Goal: Transaction & Acquisition: Book appointment/travel/reservation

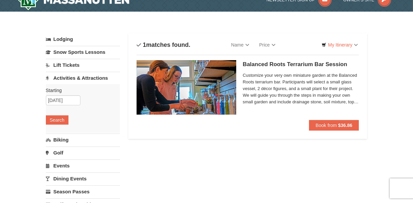
scroll to position [13, 0]
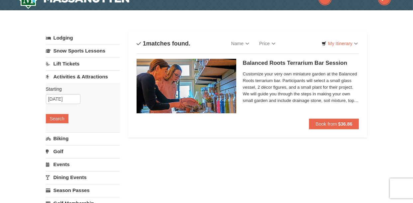
click at [353, 102] on span "Customize your very own miniature garden at the Balanced Roots terrarium bar. P…" at bounding box center [301, 87] width 116 height 33
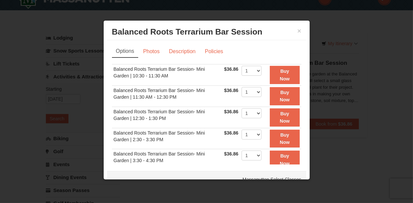
click at [348, 80] on div at bounding box center [206, 101] width 413 height 203
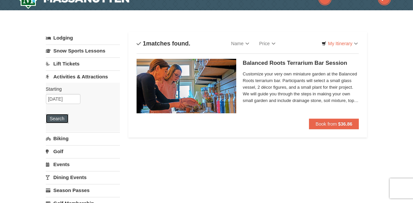
click at [55, 118] on button "Search" at bounding box center [57, 118] width 23 height 9
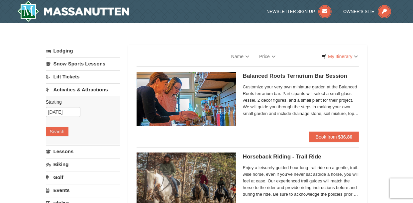
select select "9"
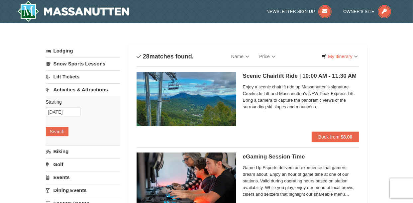
click at [55, 118] on div "Starting Please format dates MM/DD/YYYY Please format dates MM/DD/YYYY 10/04/20…" at bounding box center [83, 120] width 74 height 49
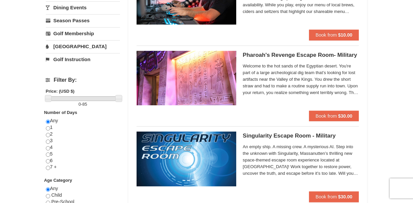
scroll to position [183, 0]
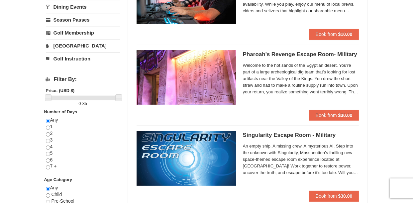
click at [347, 92] on span "Welcome to the hot sands of the Egyptian desert. You're part of a large archeol…" at bounding box center [301, 78] width 116 height 33
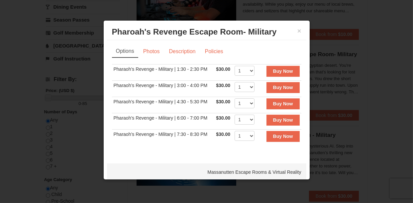
click at [297, 35] on div "× Pharoah's Revenge Escape Room- Military Massanutten Escape Rooms & Virtual Re…" at bounding box center [206, 32] width 199 height 16
click at [297, 31] on button "×" at bounding box center [299, 31] width 4 height 7
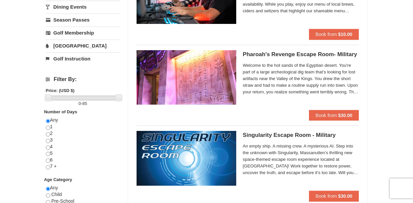
click at [343, 90] on span "Welcome to the hot sands of the Egyptian desert. You're part of a large archeol…" at bounding box center [301, 78] width 116 height 33
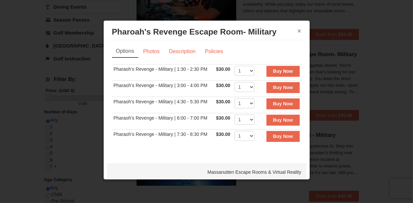
click at [297, 31] on button "×" at bounding box center [299, 31] width 4 height 7
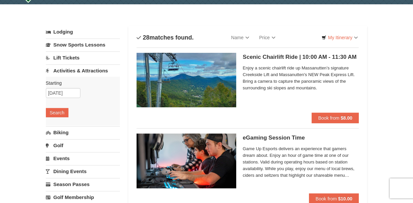
scroll to position [0, 0]
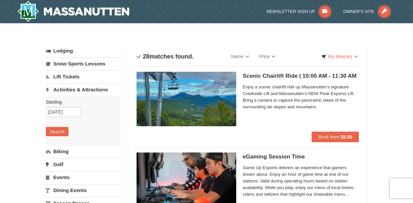
drag, startPoint x: 389, startPoint y: 82, endPoint x: 410, endPoint y: 80, distance: 20.8
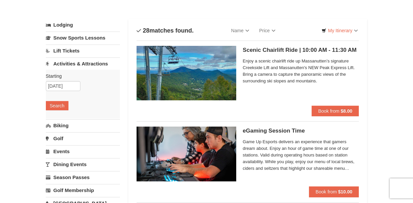
scroll to position [65, 0]
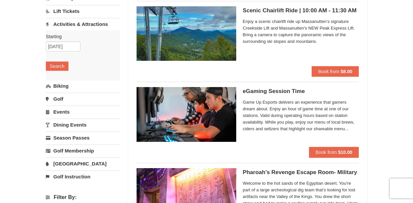
drag, startPoint x: 410, startPoint y: 80, endPoint x: 356, endPoint y: 80, distance: 54.1
drag, startPoint x: 356, startPoint y: 80, endPoint x: 286, endPoint y: 100, distance: 72.6
drag, startPoint x: 125, startPoint y: 145, endPoint x: 124, endPoint y: 159, distance: 14.3
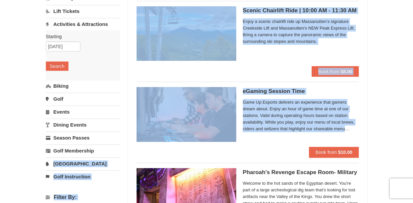
drag, startPoint x: 124, startPoint y: 159, endPoint x: 16, endPoint y: 166, distance: 108.1
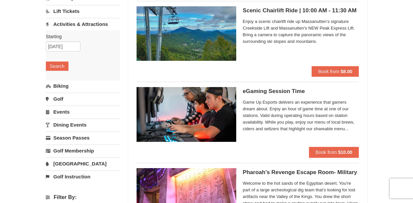
click at [57, 163] on link "[GEOGRAPHIC_DATA]" at bounding box center [83, 163] width 74 height 12
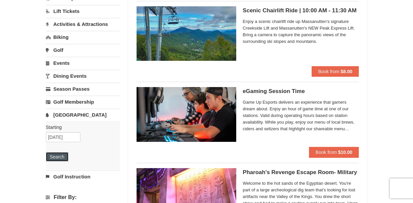
click at [60, 159] on button "Search" at bounding box center [57, 156] width 23 height 9
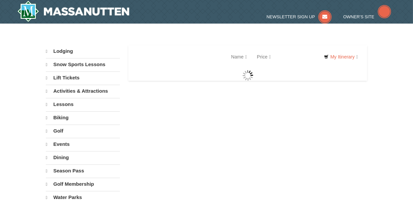
select select "9"
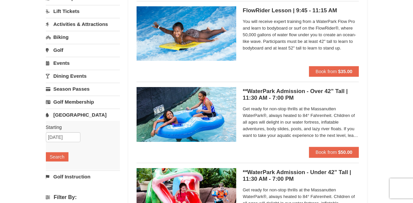
scroll to position [78, 0]
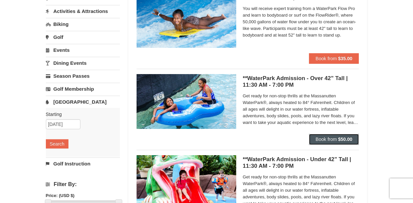
click at [333, 138] on span "Book from" at bounding box center [325, 138] width 21 height 5
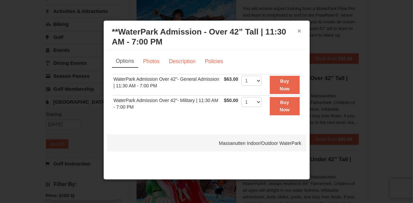
click at [298, 30] on button "×" at bounding box center [299, 31] width 4 height 7
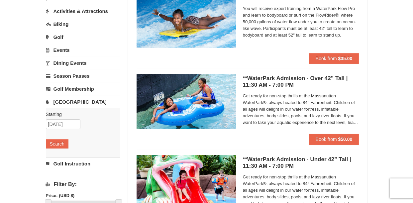
click at [376, 53] on div "× Categories List Filter My Itinerary Questions? 1-540-289-9441 Lodging Arrival…" at bounding box center [206, 177] width 413 height 465
click at [85, 8] on link "Activities & Attractions" at bounding box center [83, 11] width 74 height 12
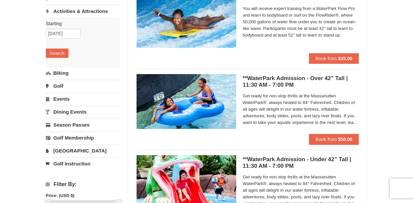
click at [122, 55] on div "Lodging Arrival Please format dates MM/DD/YYYY Please format dates MM/DD/YYYY 1…" at bounding box center [206, 180] width 321 height 429
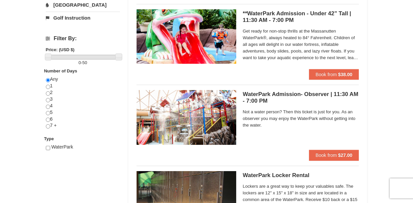
scroll to position [225, 0]
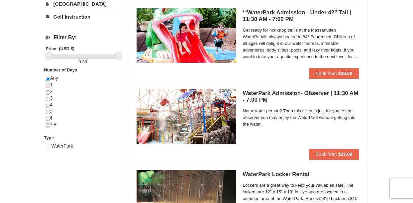
click at [411, 90] on div "× Categories List Filter My Itinerary Questions? 1-540-289-9441 Lodging Arrival…" at bounding box center [206, 30] width 413 height 465
drag, startPoint x: 411, startPoint y: 90, endPoint x: 412, endPoint y: 99, distance: 9.0
click at [412, 99] on div "× Categories List Filter My Itinerary Questions? 1-540-289-9441 Lodging Arrival…" at bounding box center [206, 30] width 413 height 465
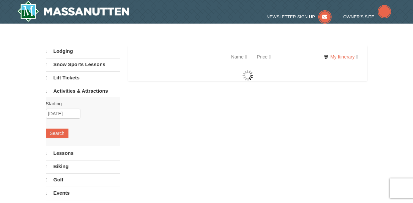
select select "9"
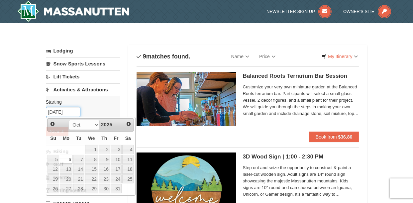
click at [60, 112] on input "10/06/2025" at bounding box center [63, 112] width 35 height 10
click at [81, 157] on link "7" at bounding box center [78, 159] width 11 height 9
type input "10/07/2025"
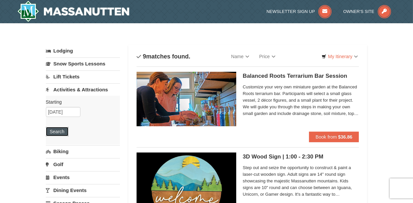
click at [59, 135] on button "Search" at bounding box center [57, 131] width 23 height 9
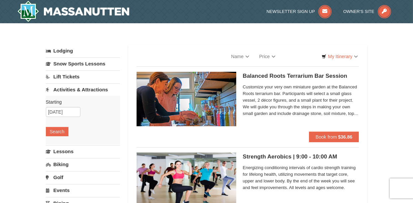
select select "9"
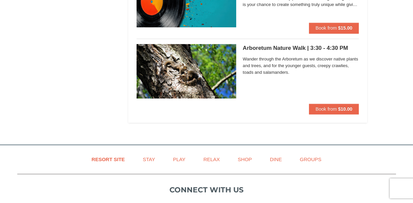
scroll to position [1742, 0]
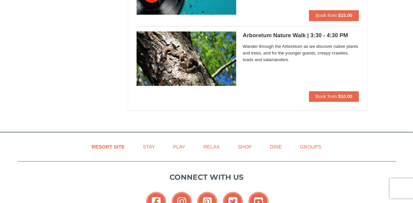
drag, startPoint x: 405, startPoint y: 14, endPoint x: 408, endPoint y: 9, distance: 5.4
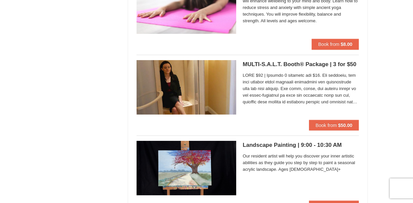
scroll to position [0, 0]
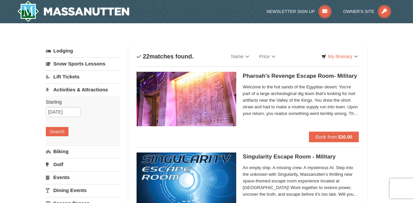
click at [59, 110] on input "10/07/2025" at bounding box center [63, 112] width 35 height 10
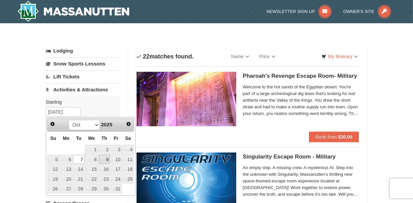
click at [107, 158] on link "9" at bounding box center [104, 159] width 11 height 9
type input "[DATE]"
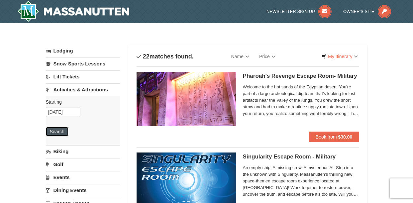
click at [59, 133] on button "Search" at bounding box center [57, 131] width 23 height 9
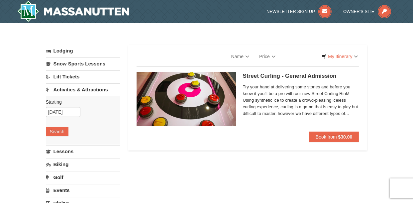
select select "9"
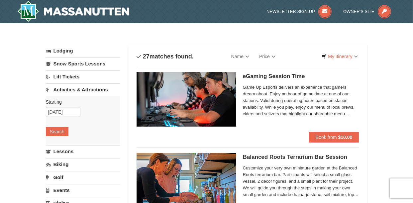
select select "9"
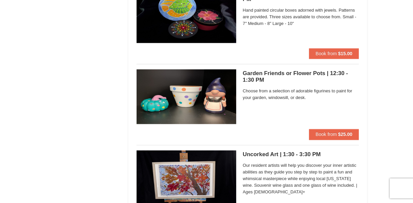
scroll to position [1859, 0]
